Goal: Task Accomplishment & Management: Use online tool/utility

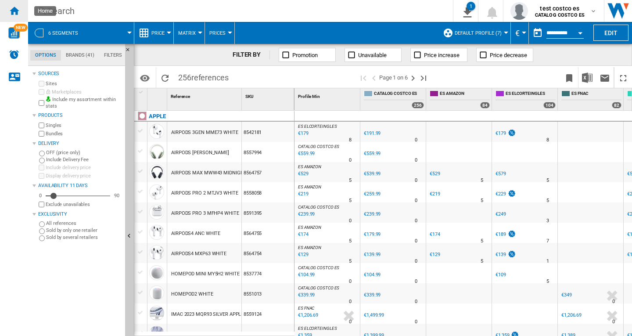
click at [11, 9] on ng-md-icon "Home" at bounding box center [14, 10] width 11 height 11
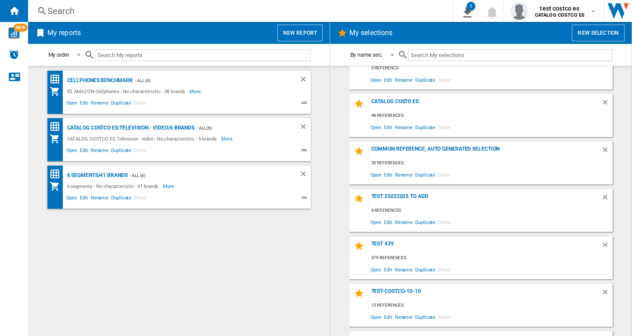
scroll to position [44, 0]
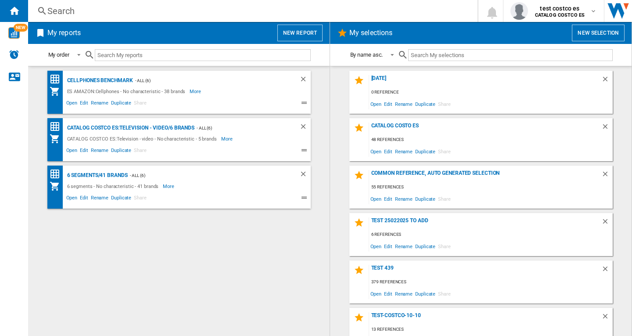
scroll to position [62, 0]
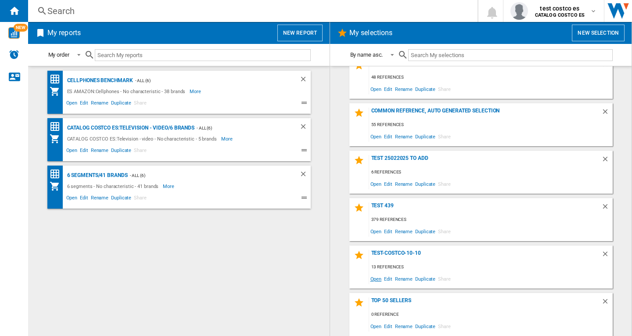
click at [373, 278] on span "Open" at bounding box center [376, 279] width 14 height 12
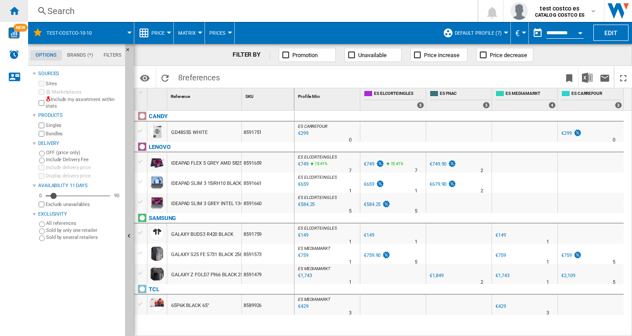
click at [14, 9] on ng-md-icon "Home" at bounding box center [14, 10] width 11 height 11
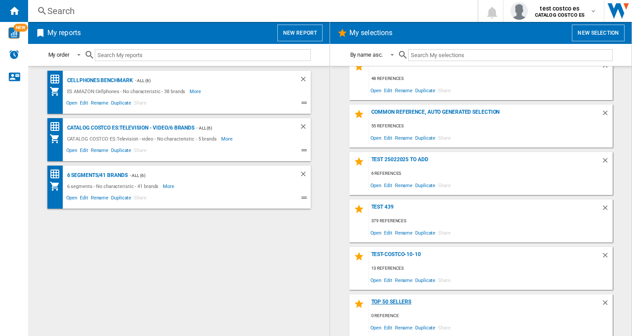
scroll to position [62, 0]
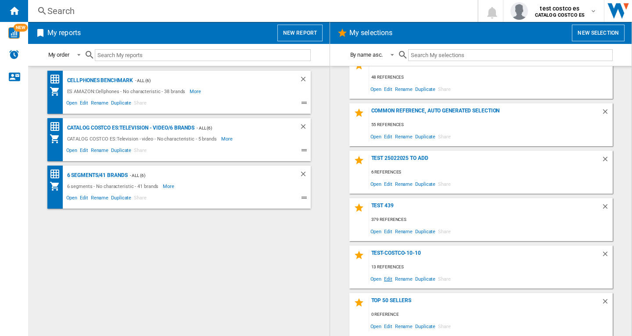
click at [386, 280] on span "Edit" at bounding box center [388, 279] width 11 height 12
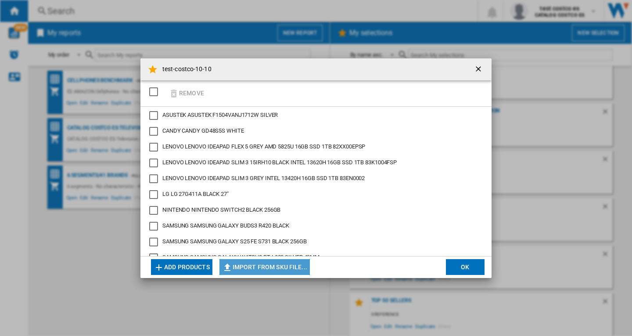
click at [278, 266] on button "Import from SKU file..." at bounding box center [265, 267] width 90 height 16
type input "**********"
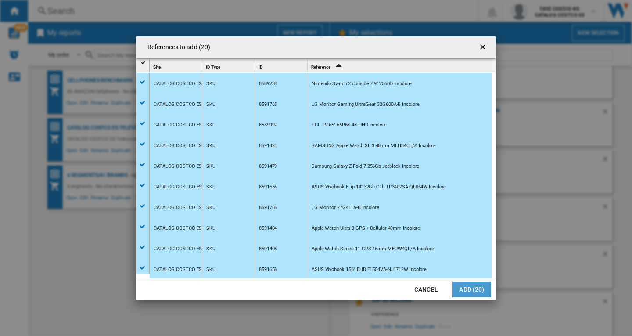
click at [473, 288] on button "Add (20)" at bounding box center [472, 290] width 39 height 16
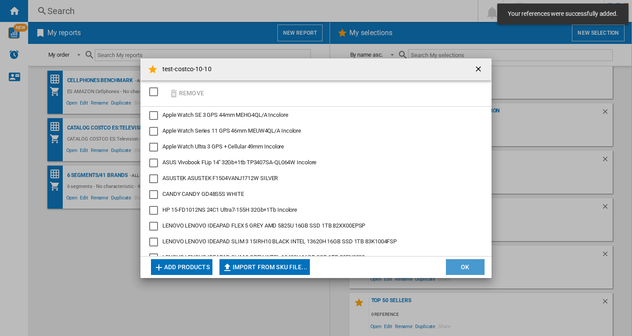
drag, startPoint x: 464, startPoint y: 266, endPoint x: 237, endPoint y: 274, distance: 226.7
click at [460, 267] on button "OK" at bounding box center [465, 267] width 39 height 16
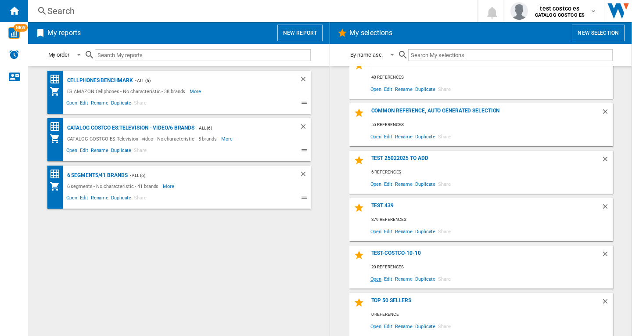
click at [375, 279] on span "Open" at bounding box center [376, 279] width 14 height 12
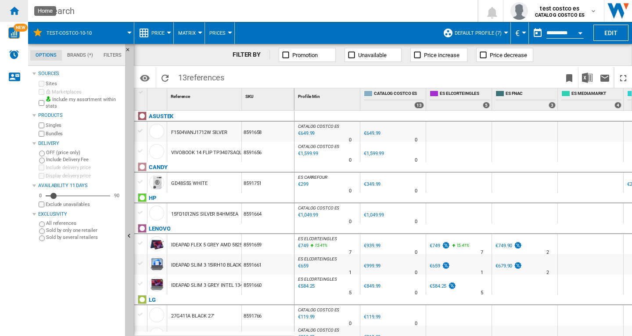
click at [11, 11] on ng-md-icon "Home" at bounding box center [14, 10] width 11 height 11
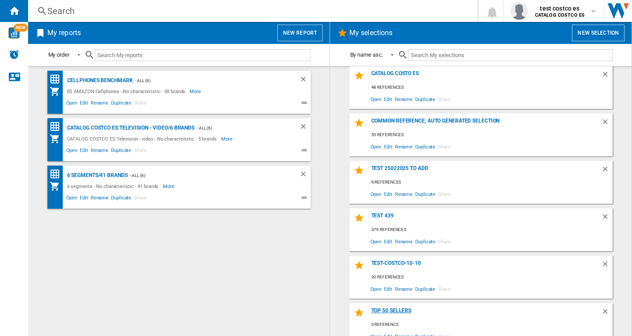
scroll to position [62, 0]
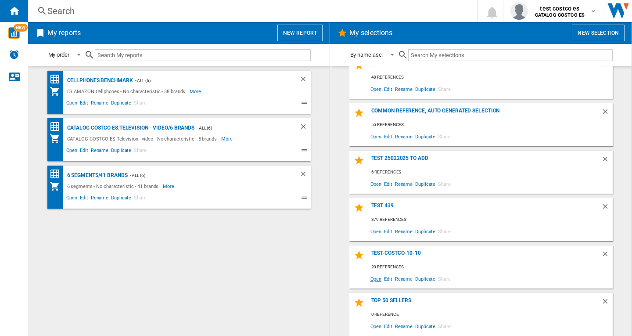
click at [373, 279] on span "Open" at bounding box center [376, 279] width 14 height 12
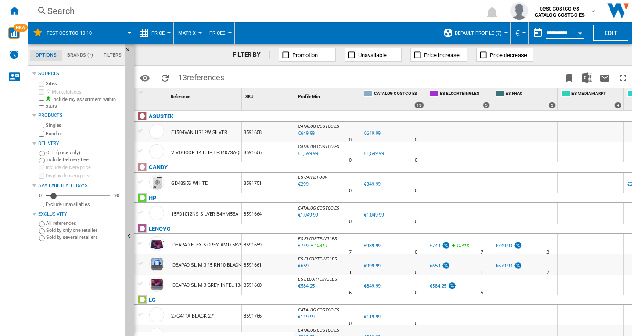
scroll to position [44, 0]
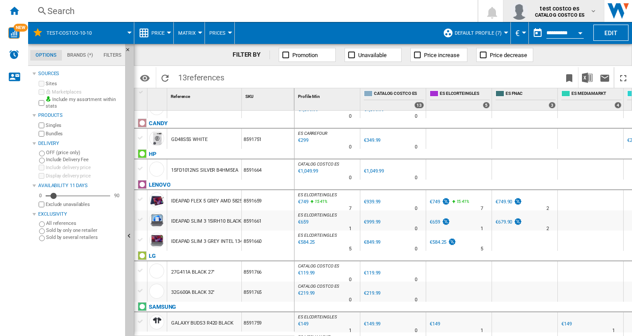
click at [553, 11] on span "test costco es" at bounding box center [560, 8] width 50 height 9
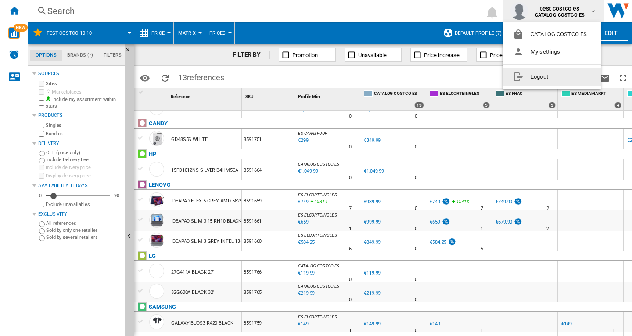
click at [541, 78] on button "Logout" at bounding box center [552, 77] width 98 height 18
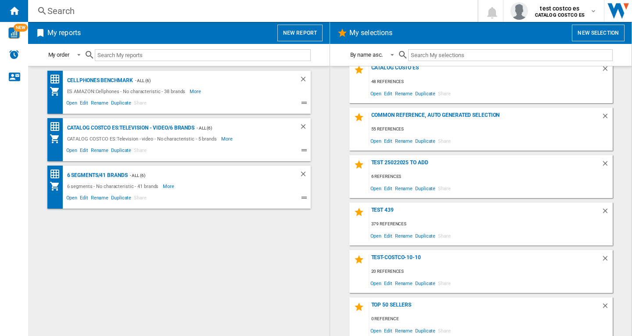
scroll to position [62, 0]
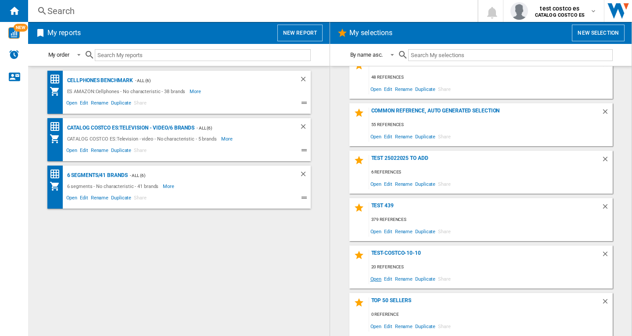
click at [372, 278] on span "Open" at bounding box center [376, 279] width 14 height 12
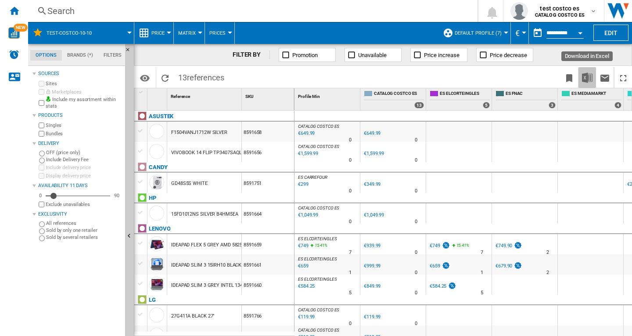
click at [583, 79] on img "Download in Excel" at bounding box center [587, 77] width 11 height 11
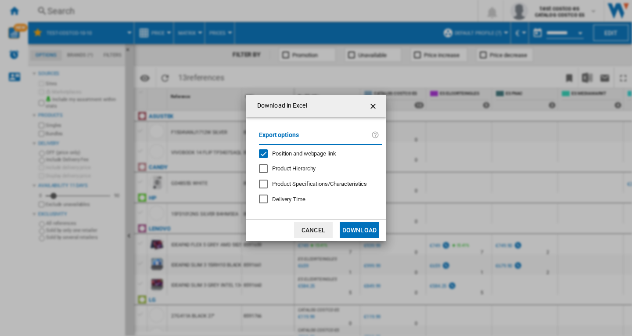
click at [287, 148] on div "Export options Position and webpage link Product Hierarchy Product Specificatio…" at bounding box center [321, 168] width 132 height 85
click at [289, 153] on span "Position and webpage link" at bounding box center [304, 153] width 64 height 7
click at [363, 231] on button "Download" at bounding box center [360, 230] width 40 height 16
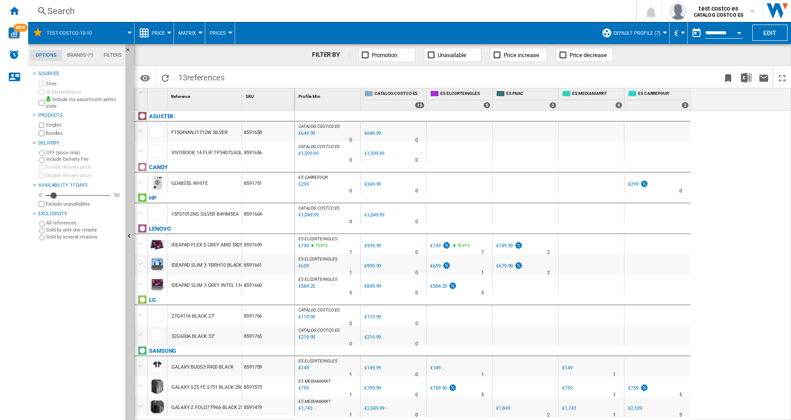
drag, startPoint x: 758, startPoint y: 130, endPoint x: 758, endPoint y: 141, distance: 11.9
click at [632, 130] on div "CATALOG COSTCO ES : 0.0 % €649.99 % N/A 0 CATALOG COSTCO ES : 0.0 % €649.99 % N…" at bounding box center [543, 266] width 496 height 310
click at [632, 14] on b "CATALOG COSTCO ES" at bounding box center [718, 15] width 50 height 6
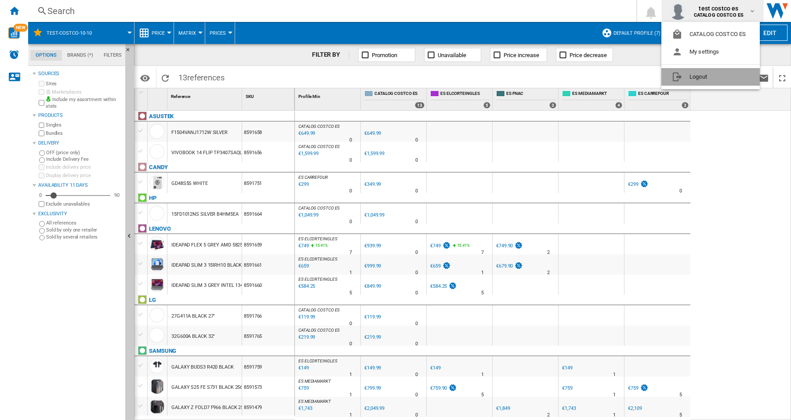
click at [632, 77] on button "Logout" at bounding box center [710, 77] width 98 height 18
